Goal: Book appointment/travel/reservation

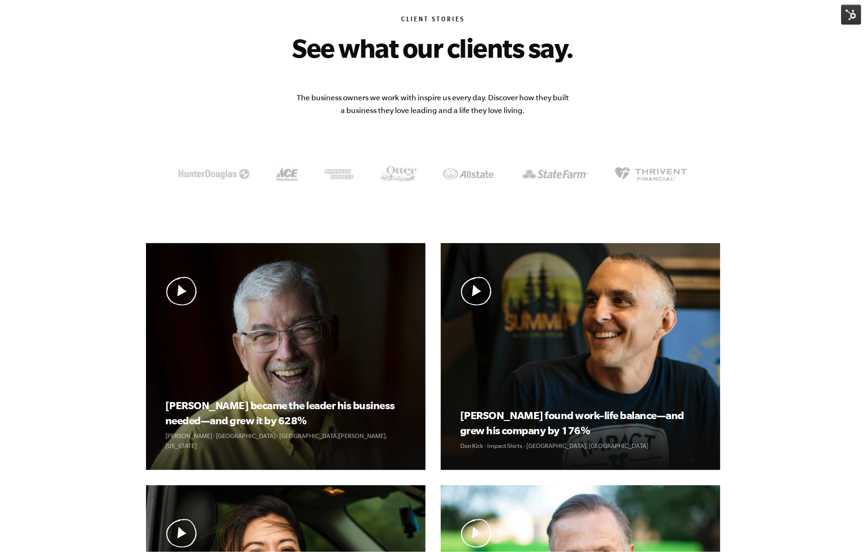
scroll to position [90, 0]
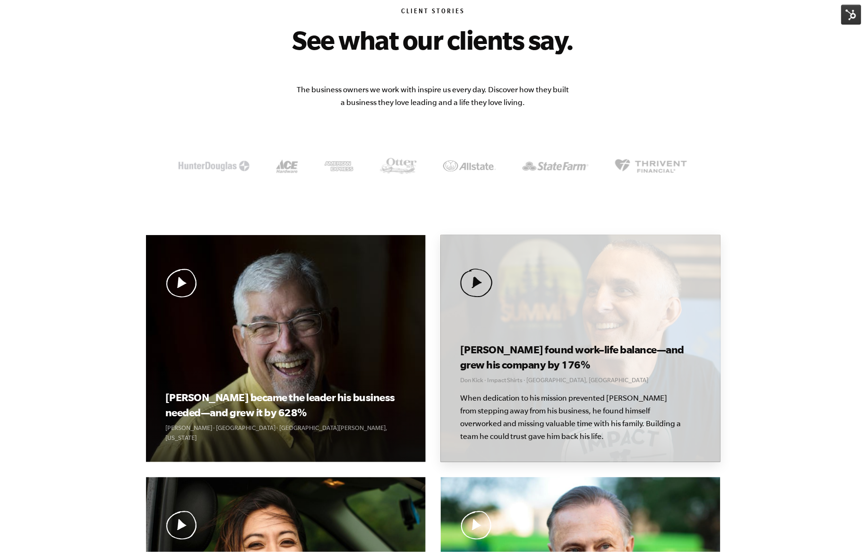
click at [527, 362] on h3 "[PERSON_NAME] found work–life balance—and grew his company by 176%" at bounding box center [580, 357] width 241 height 30
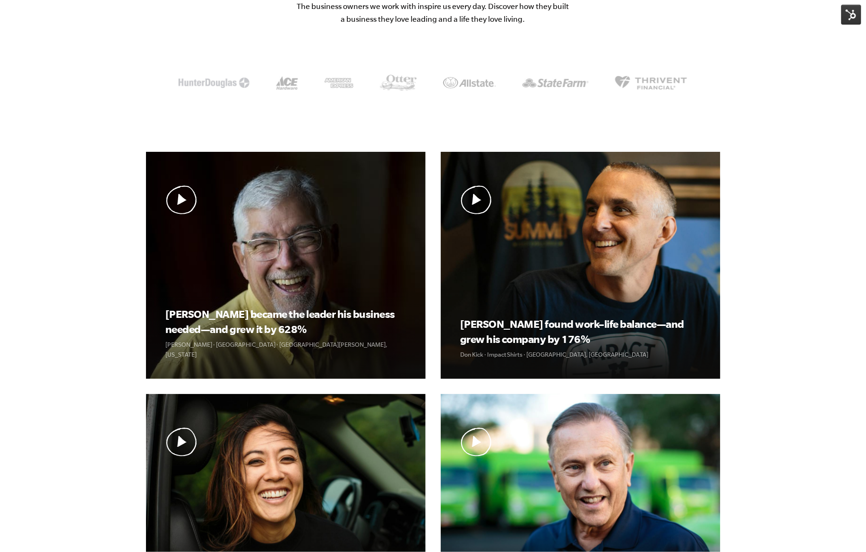
scroll to position [181, 0]
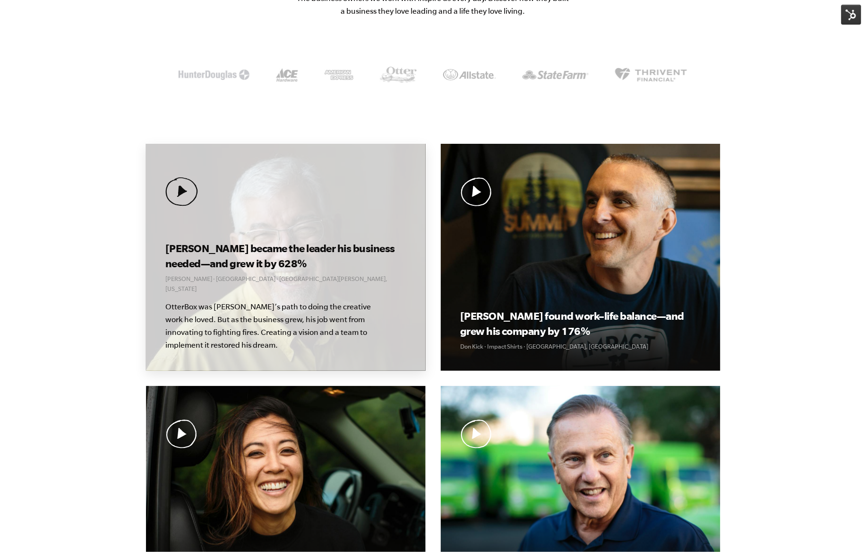
click at [256, 330] on p "OtterBox was [PERSON_NAME]’s path to doing the creative work he loved. But as t…" at bounding box center [276, 325] width 222 height 51
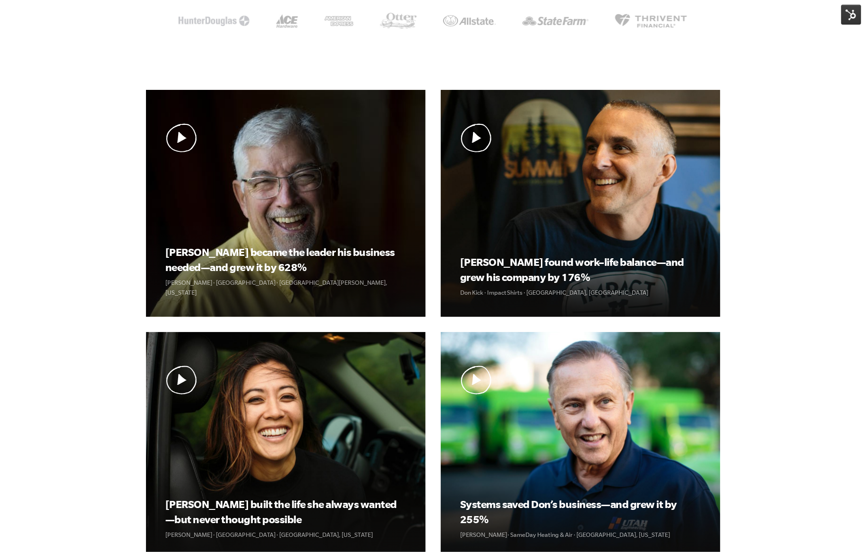
scroll to position [233, 0]
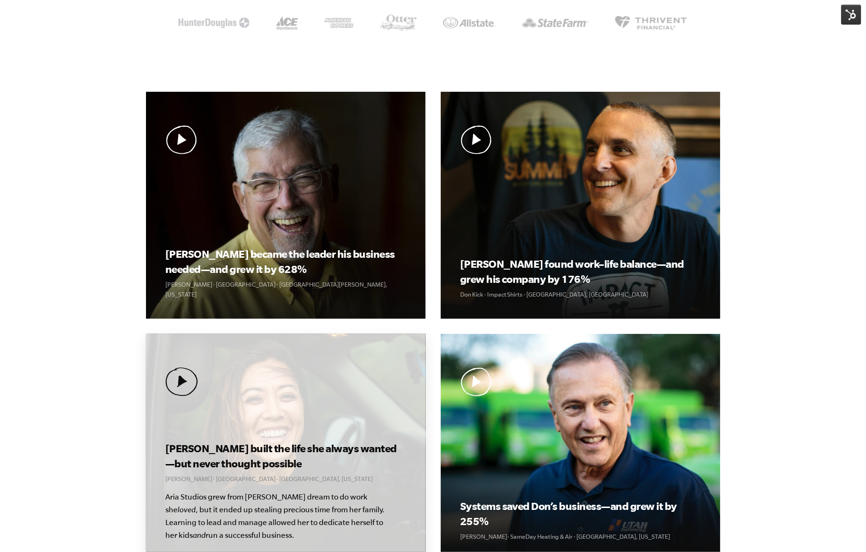
click at [295, 412] on div "Kolby built the life she always wanted—but never thought possible Kolby Moser ·…" at bounding box center [286, 447] width 280 height 227
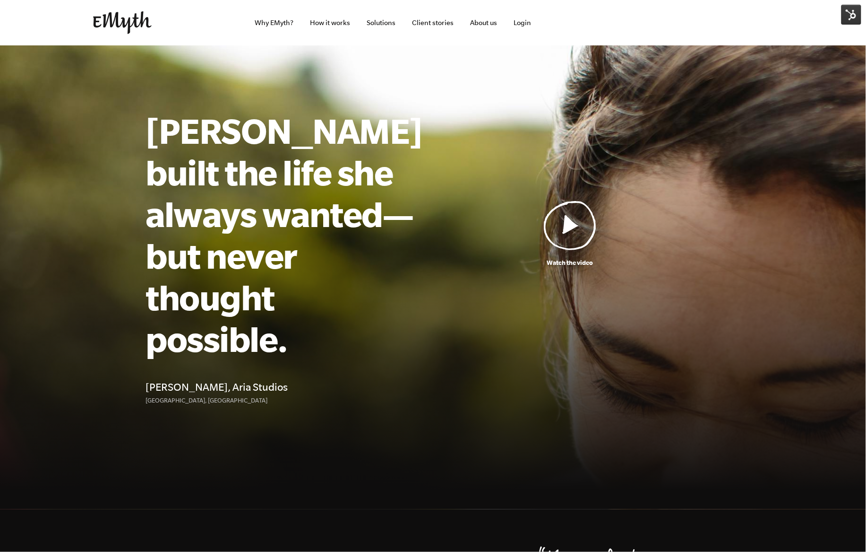
click at [239, 270] on h1 "Kolby built the life she always wanted—but never thought possible." at bounding box center [283, 235] width 274 height 250
click at [239, 270] on h1 "[PERSON_NAME] built the life she always wanted—but never thought possible." at bounding box center [283, 235] width 274 height 250
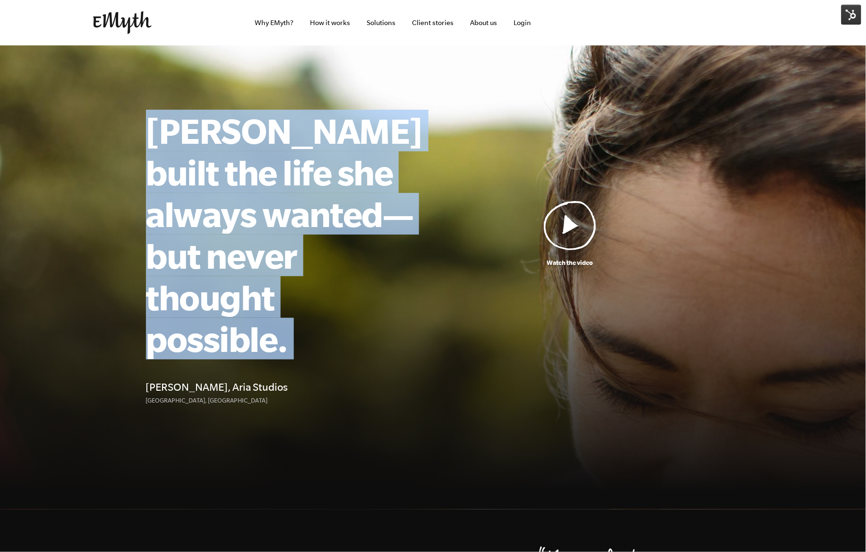
click at [239, 270] on h1 "[PERSON_NAME] built the life she always wanted—but never thought possible." at bounding box center [283, 235] width 274 height 250
copy div "[PERSON_NAME] built the life she always wanted—but never thought possible."
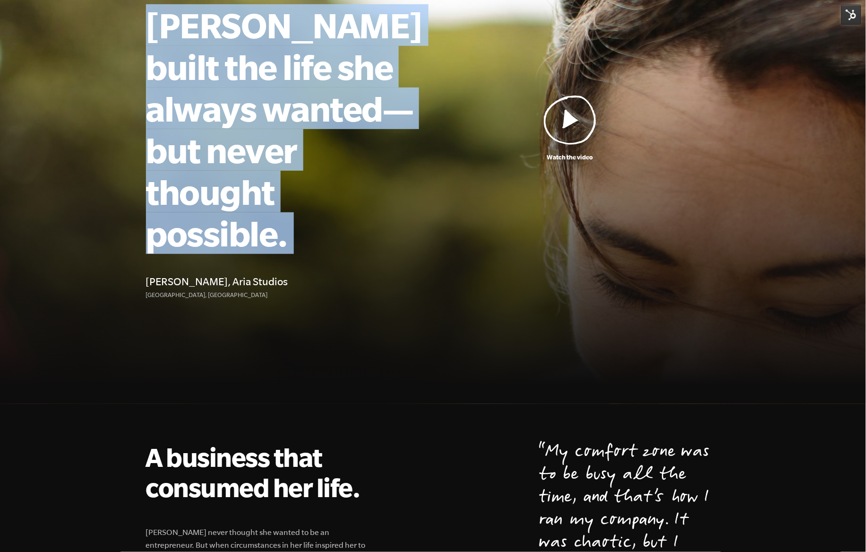
scroll to position [106, 0]
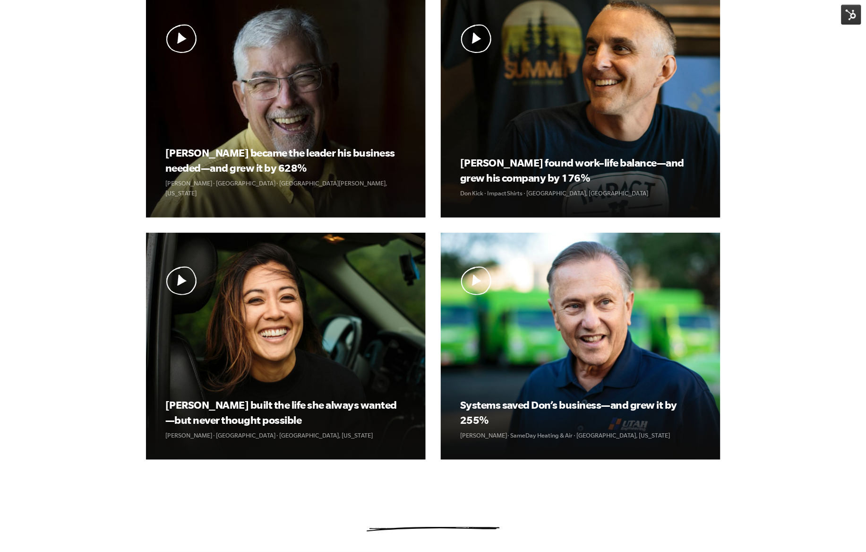
scroll to position [414, 0]
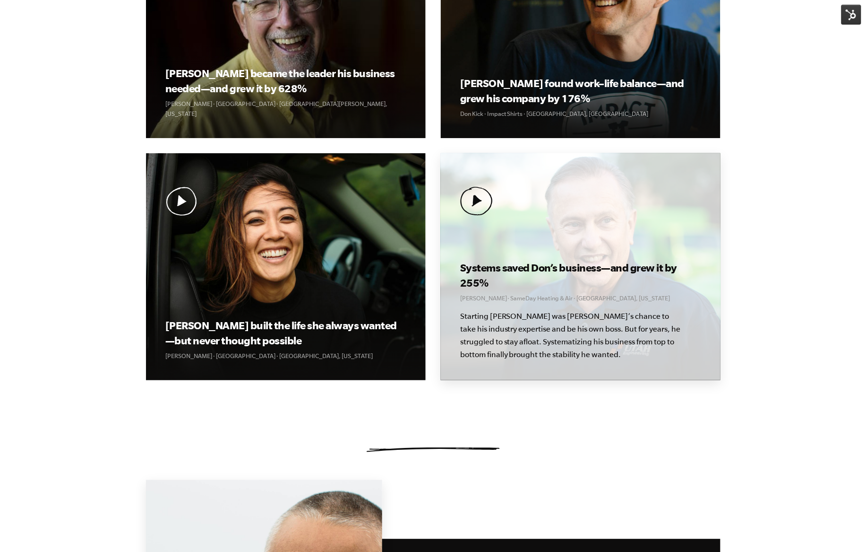
click at [467, 318] on p "Starting [PERSON_NAME] was [PERSON_NAME]’s chance to take his industry expertis…" at bounding box center [571, 335] width 222 height 51
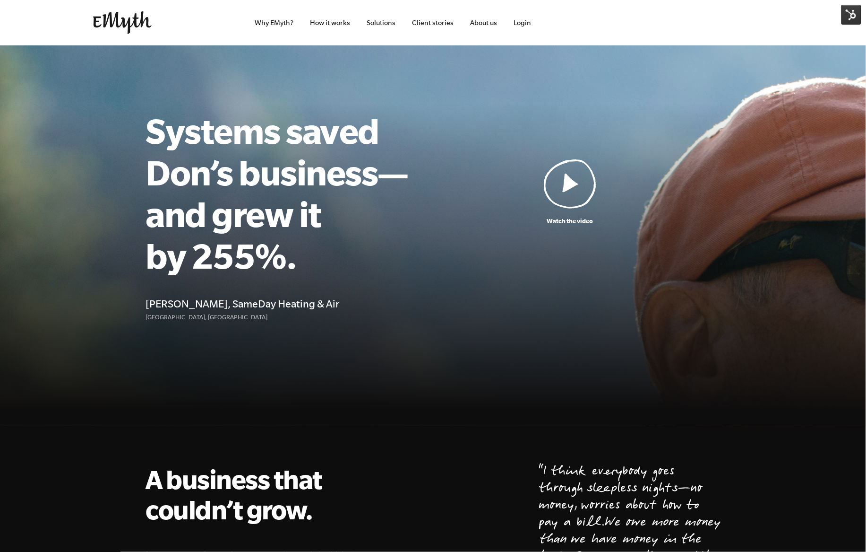
click at [278, 215] on h1 "Systems saved Don’s business—and grew it by 255%." at bounding box center [283, 193] width 274 height 166
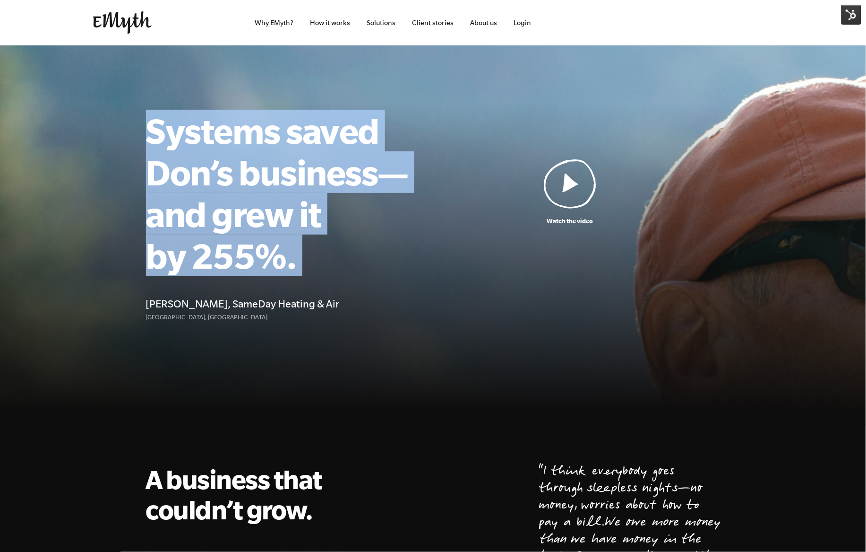
click at [278, 215] on h1 "Systems saved Don’s business—and grew it by 255%." at bounding box center [283, 193] width 274 height 166
copy div "Systems saved Don’s business—and grew it by 255%."
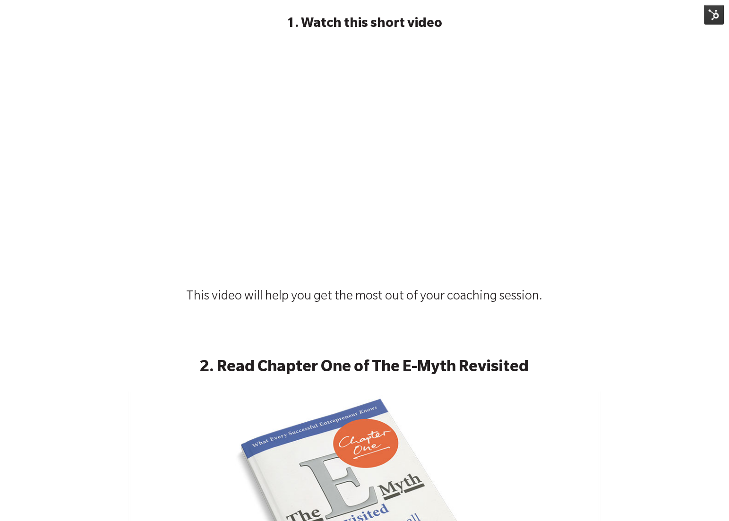
scroll to position [392, 0]
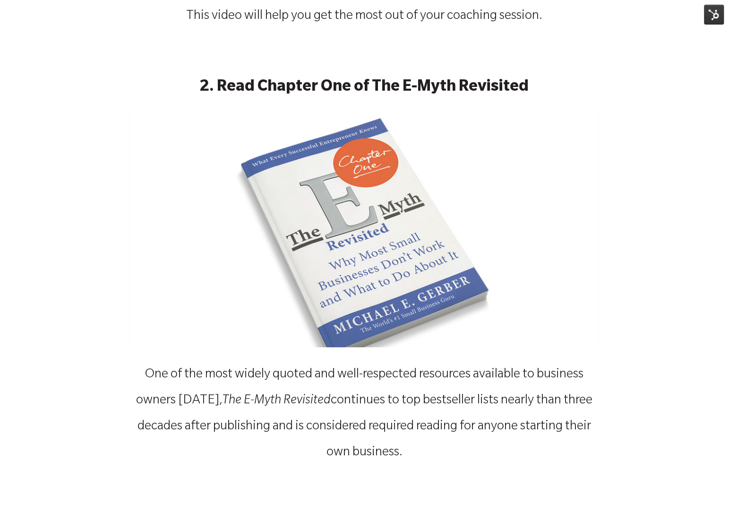
click at [398, 208] on img at bounding box center [365, 230] width 473 height 236
click at [423, 194] on img at bounding box center [365, 230] width 473 height 236
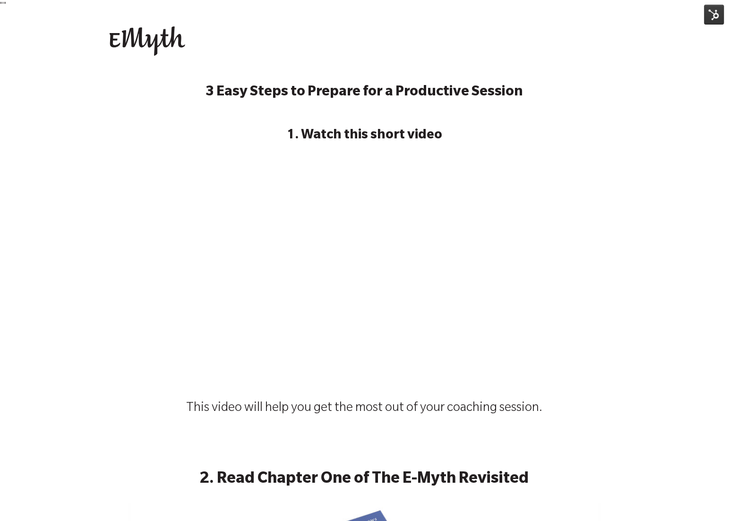
scroll to position [364, 0]
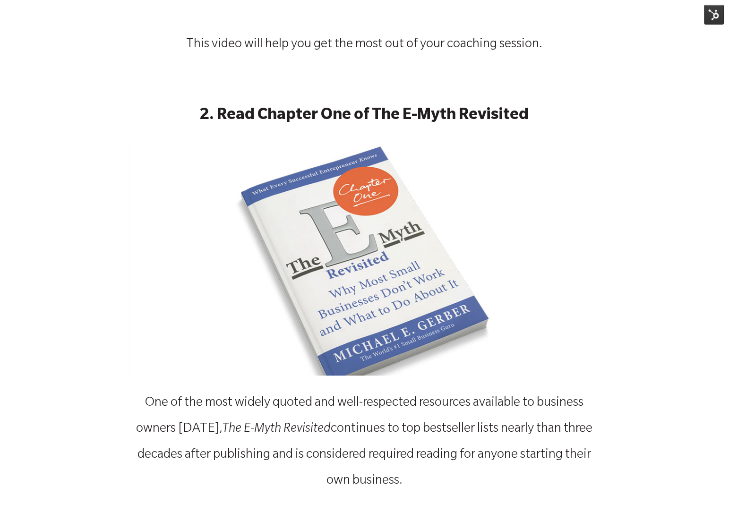
click at [382, 244] on img at bounding box center [365, 258] width 473 height 236
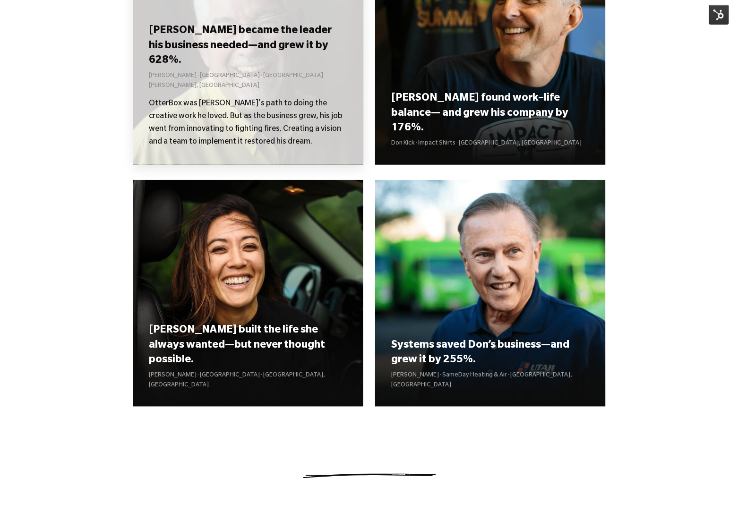
scroll to position [882, 0]
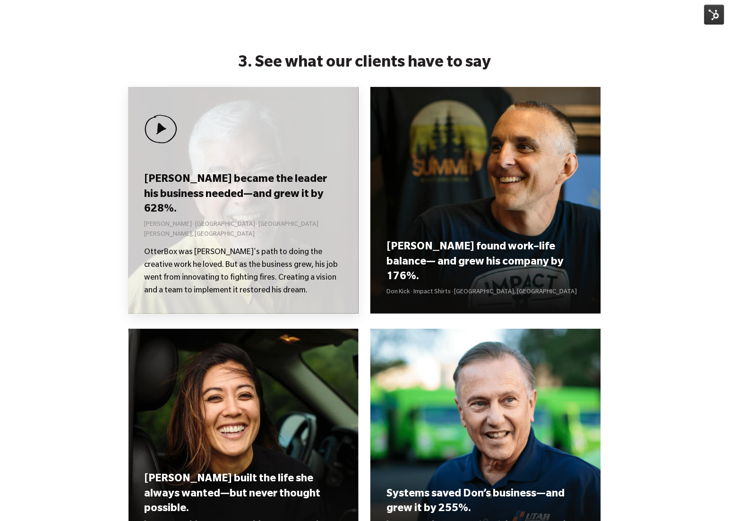
click at [235, 147] on div "[PERSON_NAME] became the leader his business needed—and grew it by 628%. [PERSO…" at bounding box center [244, 200] width 231 height 227
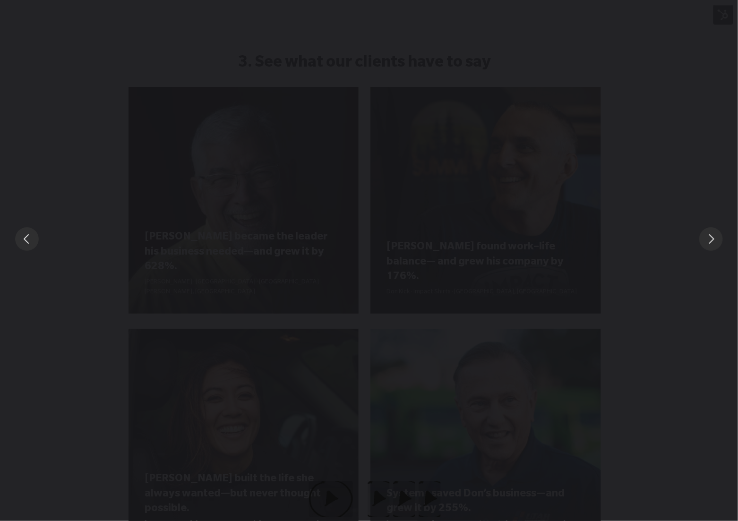
click at [347, 153] on div "You can close this modal content with the ESC key" at bounding box center [369, 239] width 738 height 478
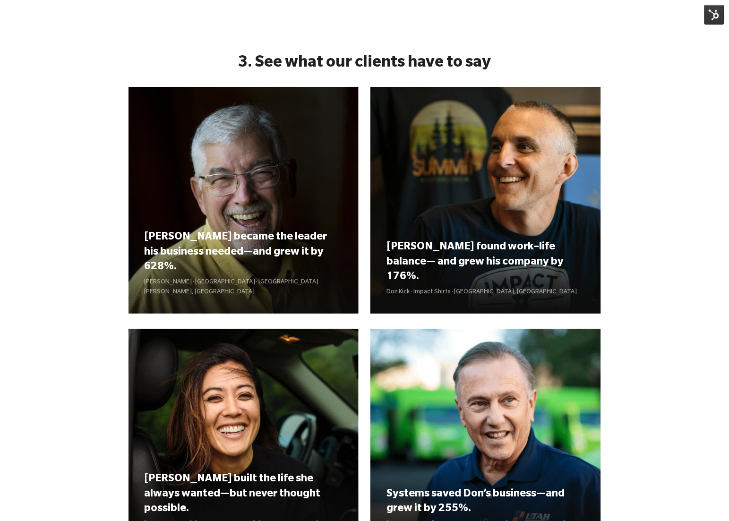
click at [347, 153] on div "[PERSON_NAME] became the leader his business needed—and grew it by 628%. [PERSO…" at bounding box center [244, 200] width 231 height 227
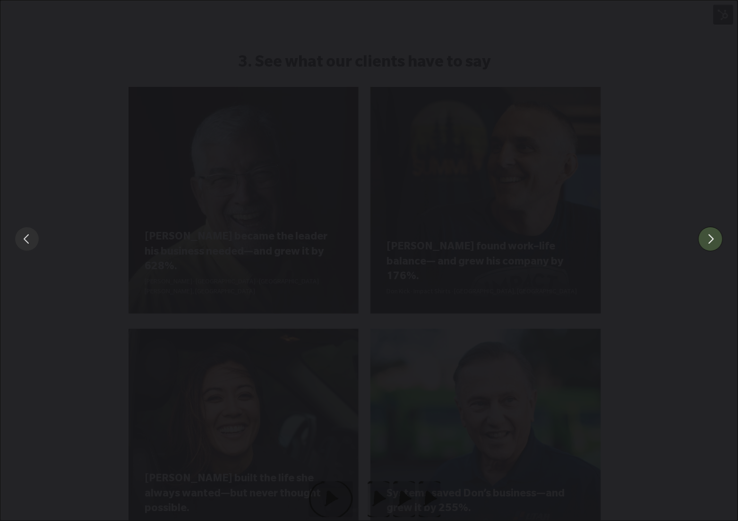
click at [702, 231] on button "You can close this modal content with the ESC key" at bounding box center [711, 239] width 25 height 25
click at [40, 235] on button "You can close this modal content with the ESC key" at bounding box center [27, 239] width 25 height 25
click at [173, 242] on div "You can close this modal content with the ESC key" at bounding box center [369, 239] width 738 height 478
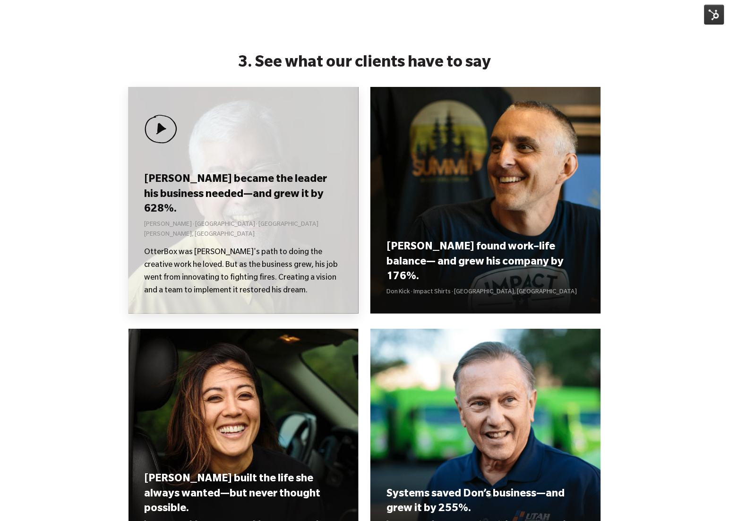
click at [250, 253] on p "OtterBox was Curt's path to doing the creative work he loved. But as the busine…" at bounding box center [244, 272] width 198 height 51
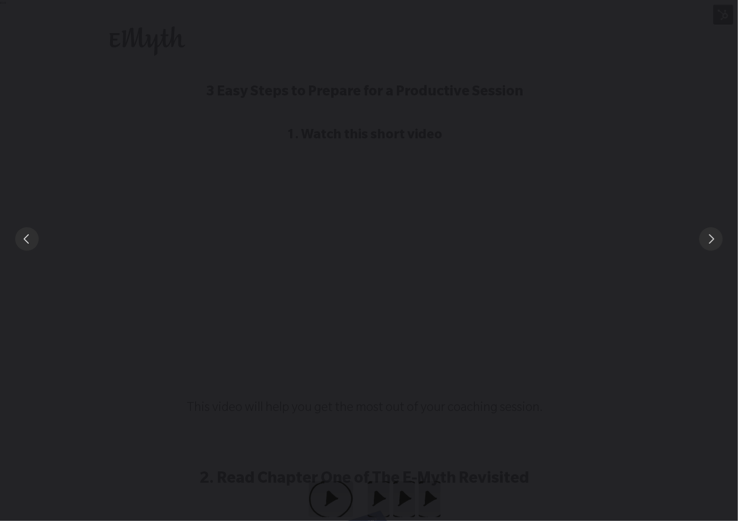
click at [235, 200] on div "You can close this modal content with the ESC key" at bounding box center [369, 239] width 738 height 478
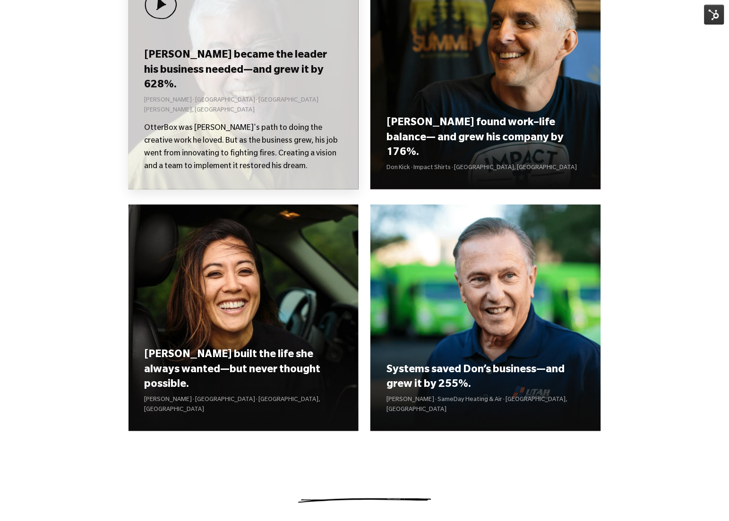
scroll to position [861, 0]
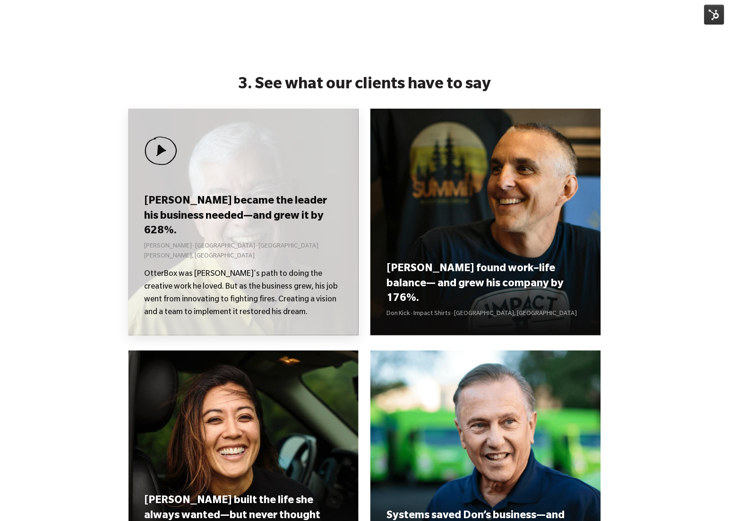
click at [208, 193] on div "[PERSON_NAME] became the leader his business needed—and grew it by 628%. [PERSO…" at bounding box center [244, 222] width 231 height 227
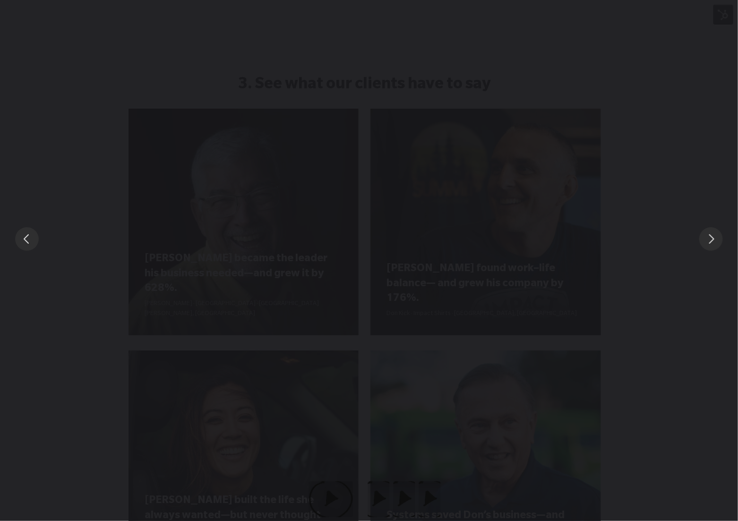
click at [654, 207] on div "You can close this modal content with the ESC key" at bounding box center [369, 239] width 738 height 478
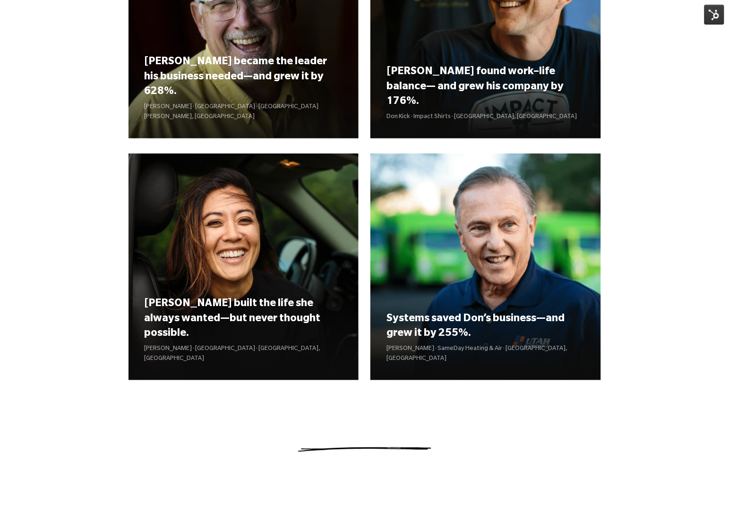
scroll to position [1087, 0]
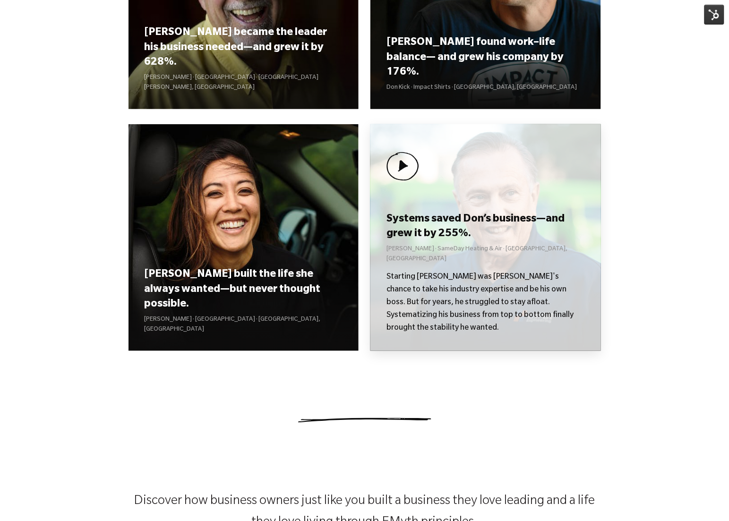
click at [401, 164] on img at bounding box center [403, 166] width 33 height 29
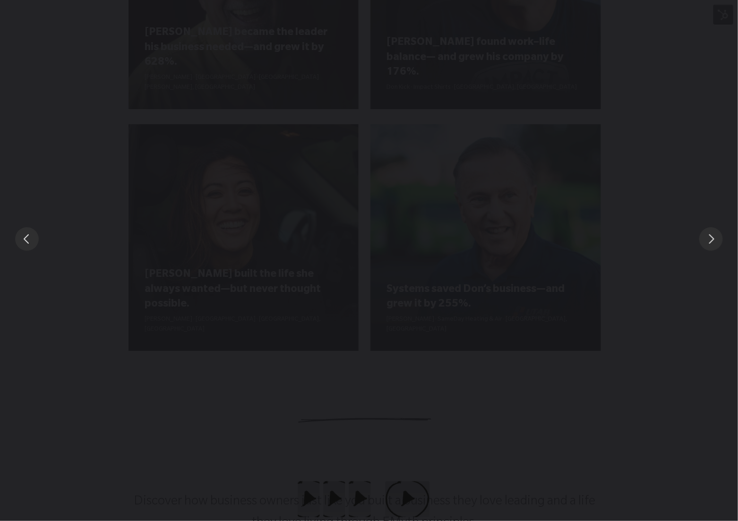
click at [642, 233] on div "You can close this modal content with the ESC key" at bounding box center [369, 239] width 738 height 478
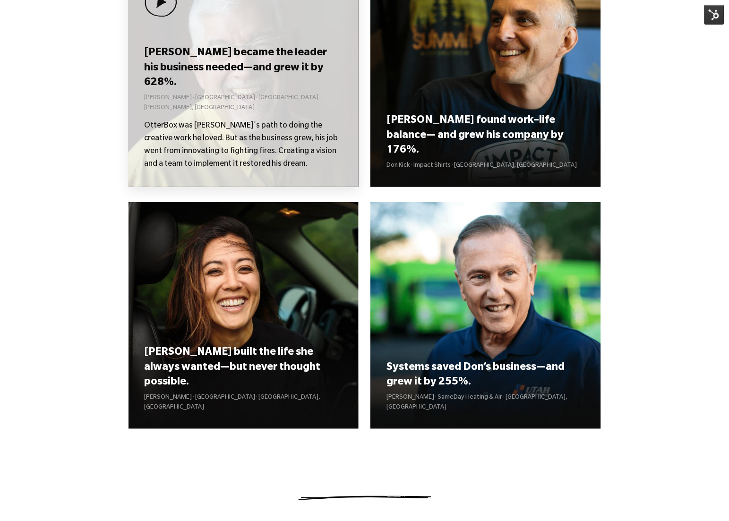
scroll to position [1018, 0]
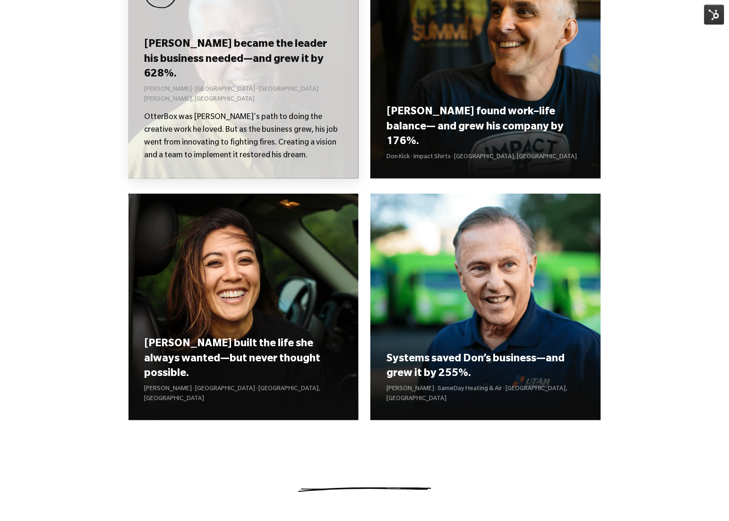
click at [245, 122] on p "OtterBox was [PERSON_NAME]'s path to doing the creative work he loved. But as t…" at bounding box center [244, 137] width 198 height 51
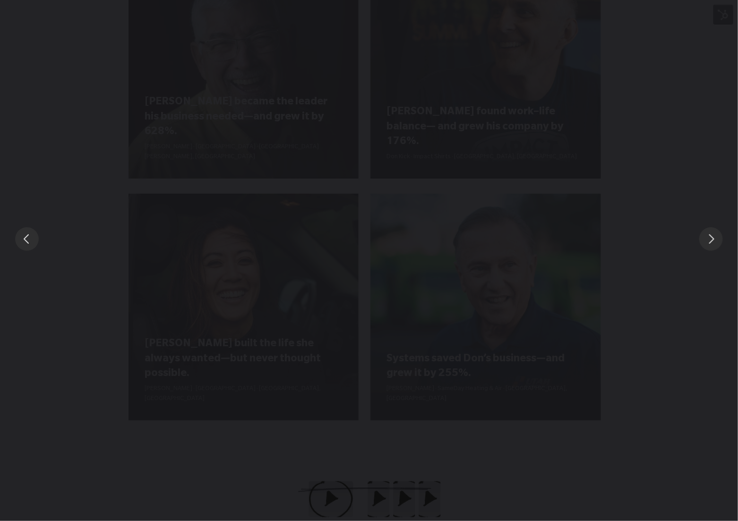
click at [380, 490] on button "Slide to #1" at bounding box center [378, 500] width 44 height 36
click at [384, 466] on div "You can close this modal content with the ESC key" at bounding box center [369, 239] width 738 height 478
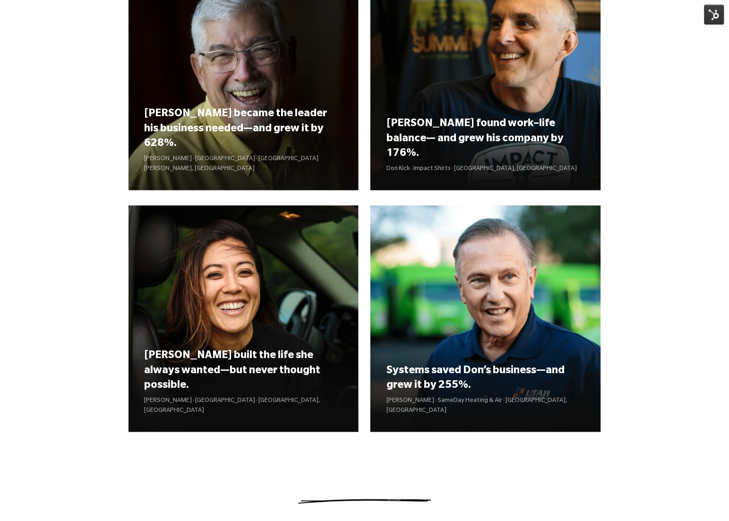
scroll to position [997, 0]
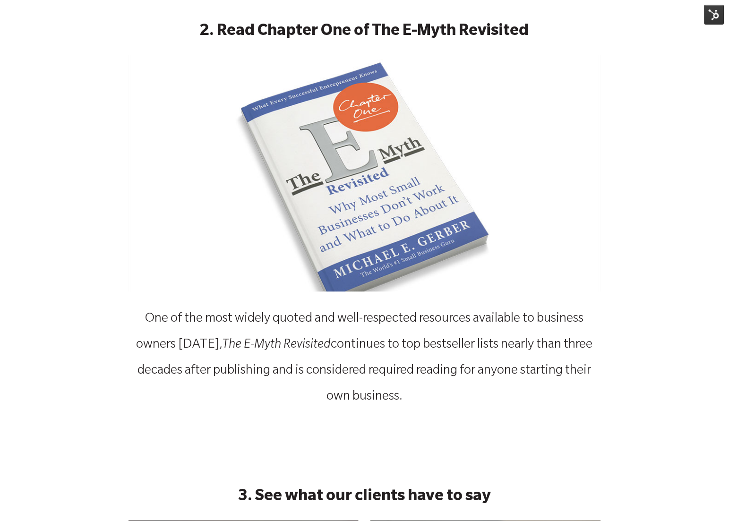
scroll to position [855, 0]
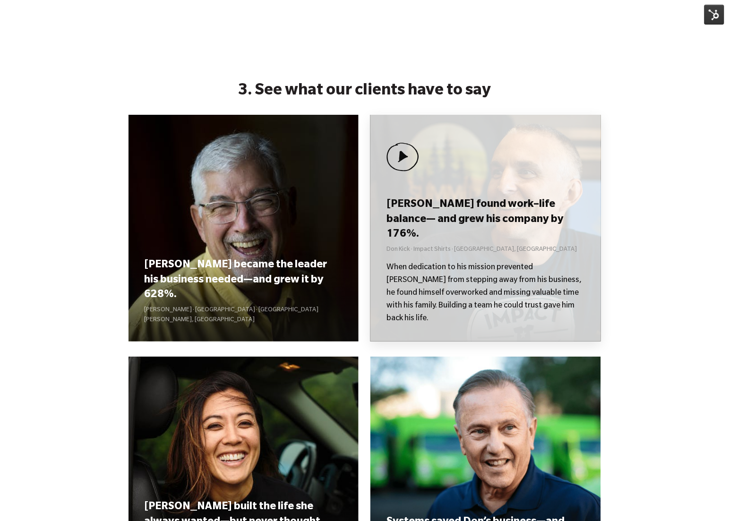
click at [555, 291] on p "When dedication to his mission prevented [PERSON_NAME] from stepping away from …" at bounding box center [486, 294] width 198 height 64
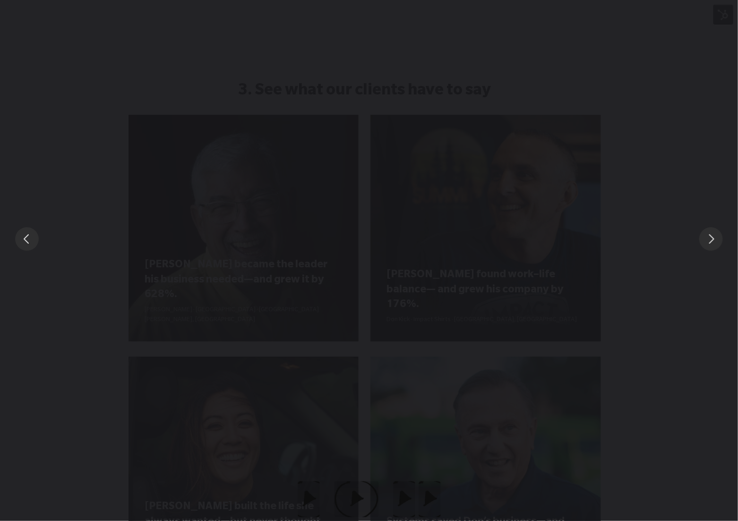
click at [631, 317] on div "You can close this modal content with the ESC key" at bounding box center [369, 239] width 738 height 478
